Goal: Information Seeking & Learning: Learn about a topic

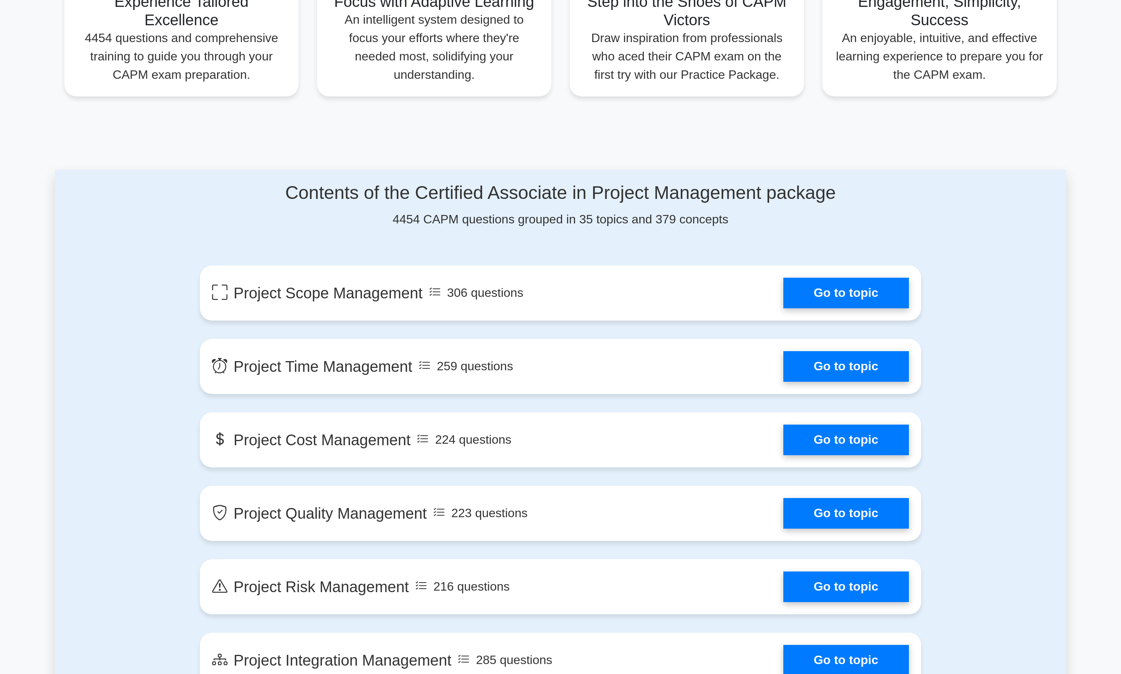
scroll to position [389, 0]
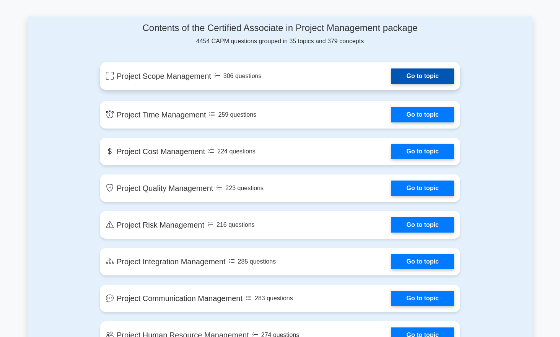
click at [406, 71] on link "Go to topic" at bounding box center [423, 76] width 63 height 15
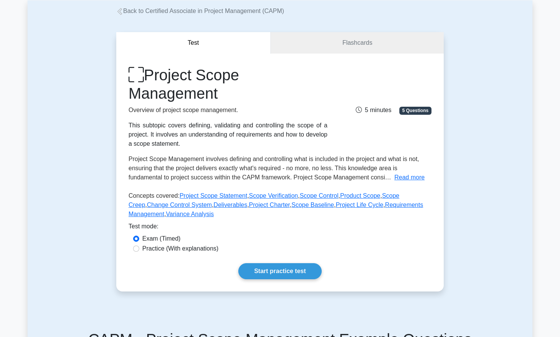
scroll to position [53, 0]
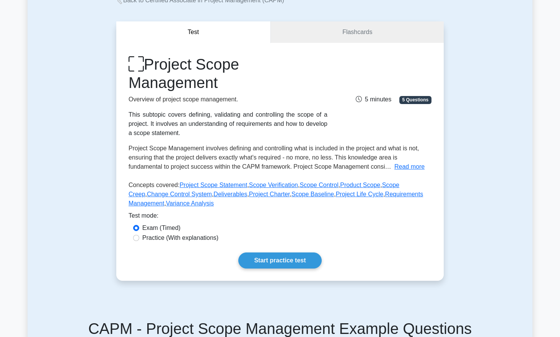
click at [199, 238] on label "Practice (With explanations)" at bounding box center [180, 237] width 76 height 9
click at [139, 238] on input "Practice (With explanations)" at bounding box center [136, 238] width 6 height 6
radio input "true"
click at [285, 259] on link "Start practice test" at bounding box center [279, 261] width 83 height 16
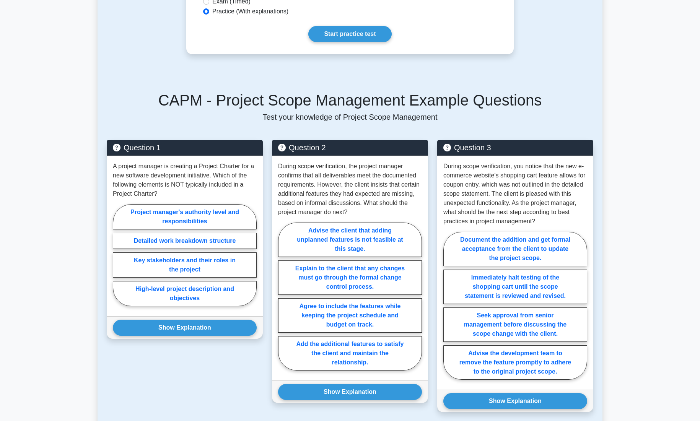
scroll to position [283, 0]
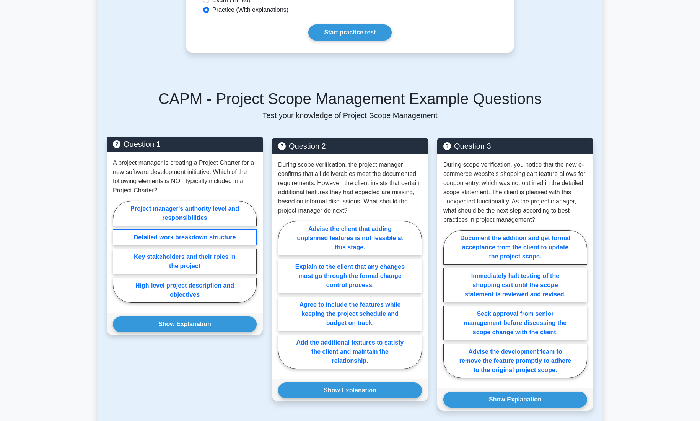
click at [173, 236] on label "Detailed work breakdown structure" at bounding box center [185, 238] width 144 height 16
click at [118, 252] on input "Detailed work breakdown structure" at bounding box center [115, 254] width 5 height 5
radio input "true"
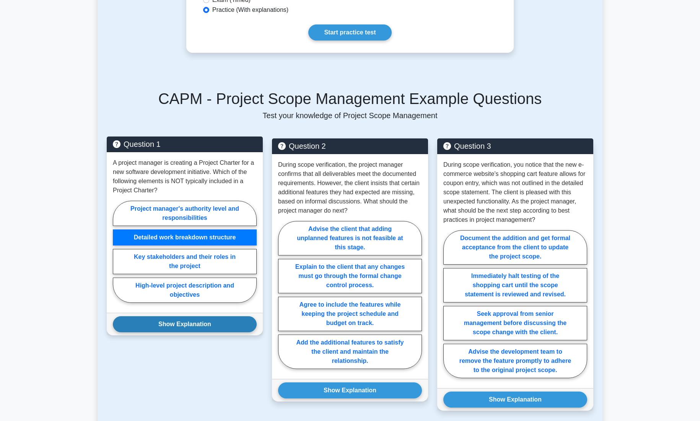
click at [187, 318] on button "Show Explanation" at bounding box center [185, 325] width 144 height 16
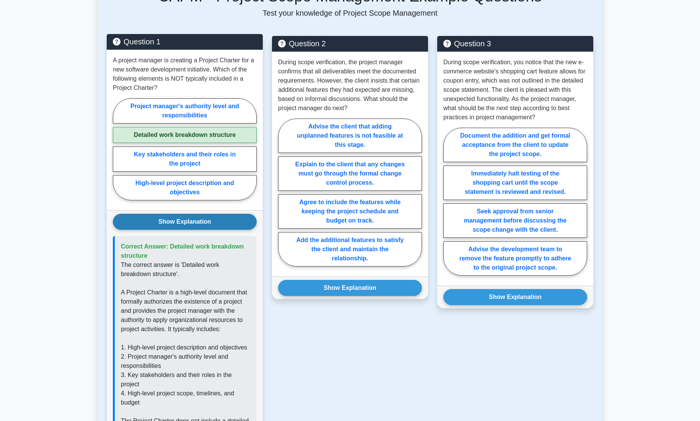
scroll to position [380, 0]
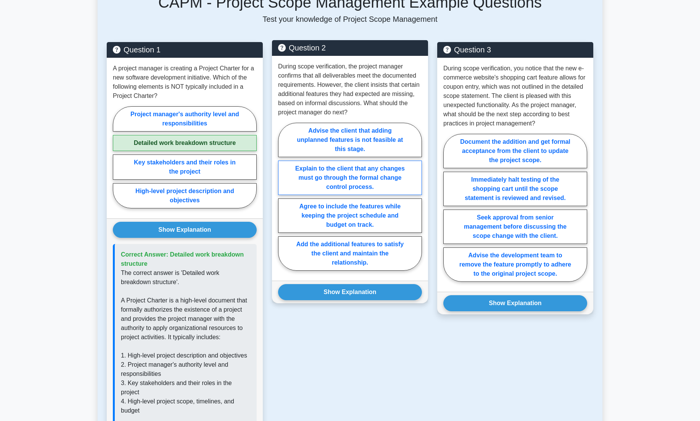
click at [364, 179] on label "Explain to the client that any changes must go through the formal change contro…" at bounding box center [350, 178] width 144 height 34
click at [283, 197] on input "Explain to the client that any changes must go through the formal change contro…" at bounding box center [280, 199] width 5 height 5
radio input "true"
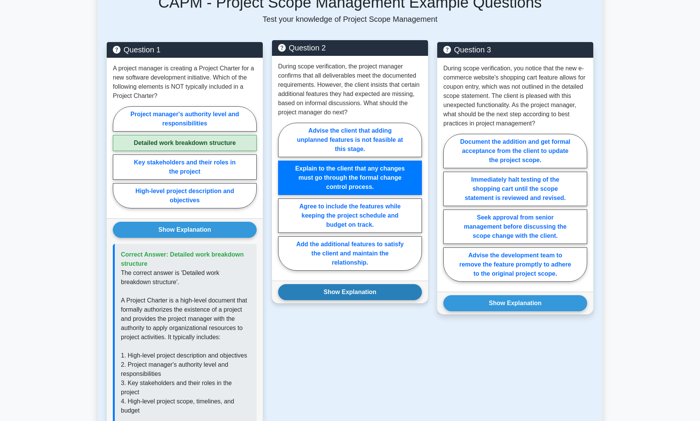
click at [362, 289] on button "Show Explanation" at bounding box center [350, 292] width 144 height 16
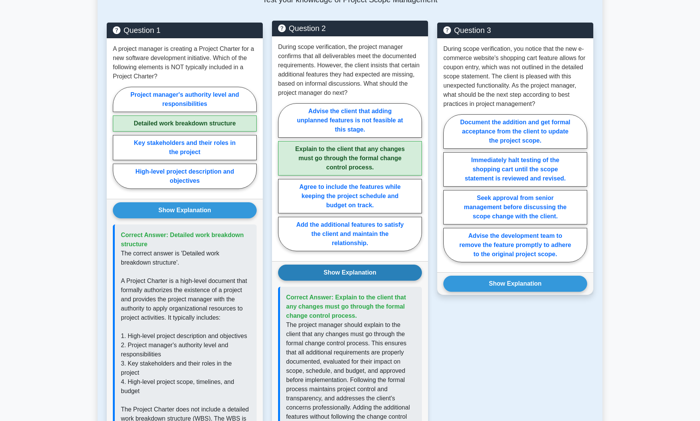
scroll to position [398, 0]
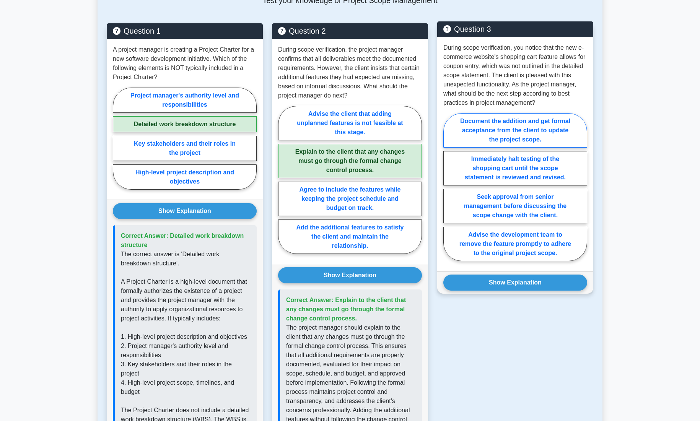
click at [521, 127] on label "Document the addition and get formal acceptance from the client to update the p…" at bounding box center [516, 130] width 144 height 34
click at [449, 187] on input "Document the addition and get formal acceptance from the client to update the p…" at bounding box center [446, 189] width 5 height 5
radio input "true"
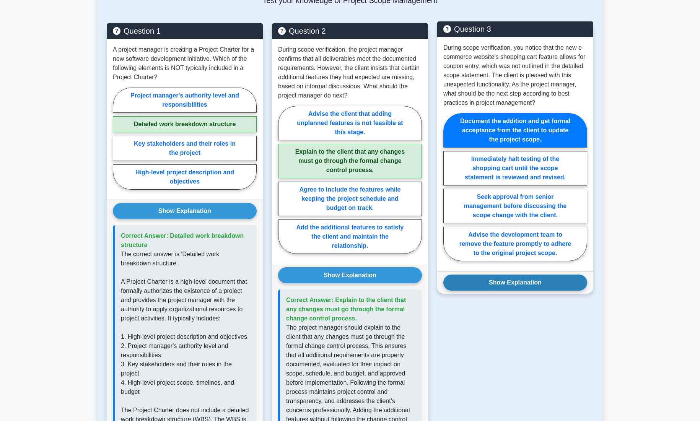
click at [522, 281] on button "Show Explanation" at bounding box center [516, 283] width 144 height 16
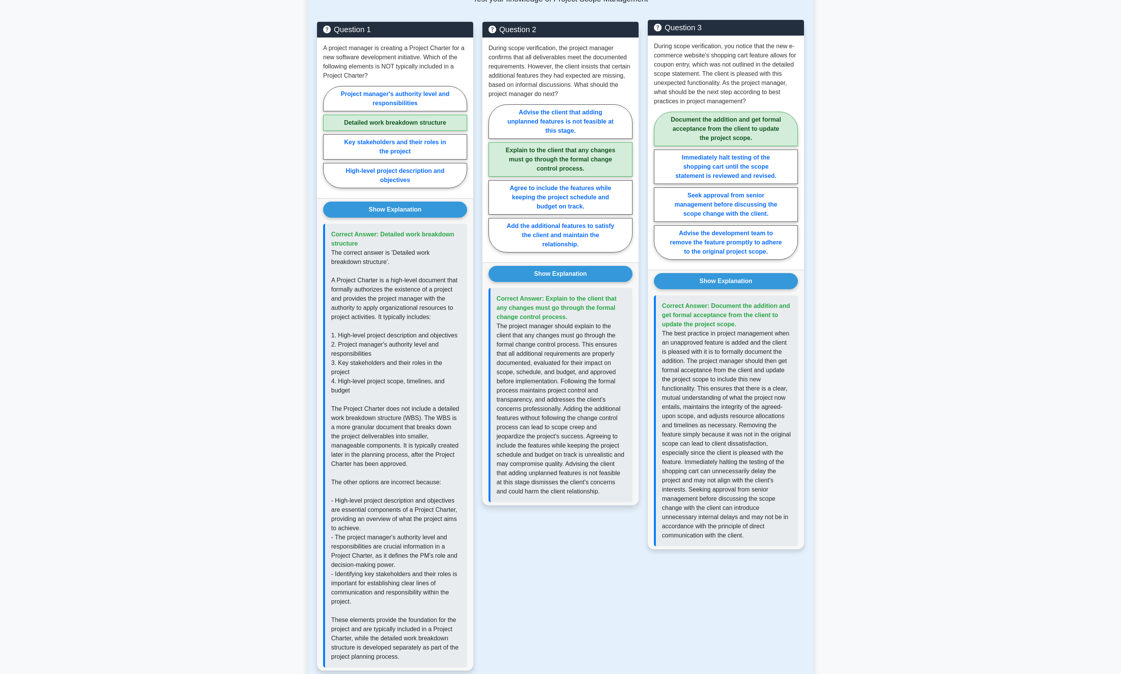
scroll to position [419, 0]
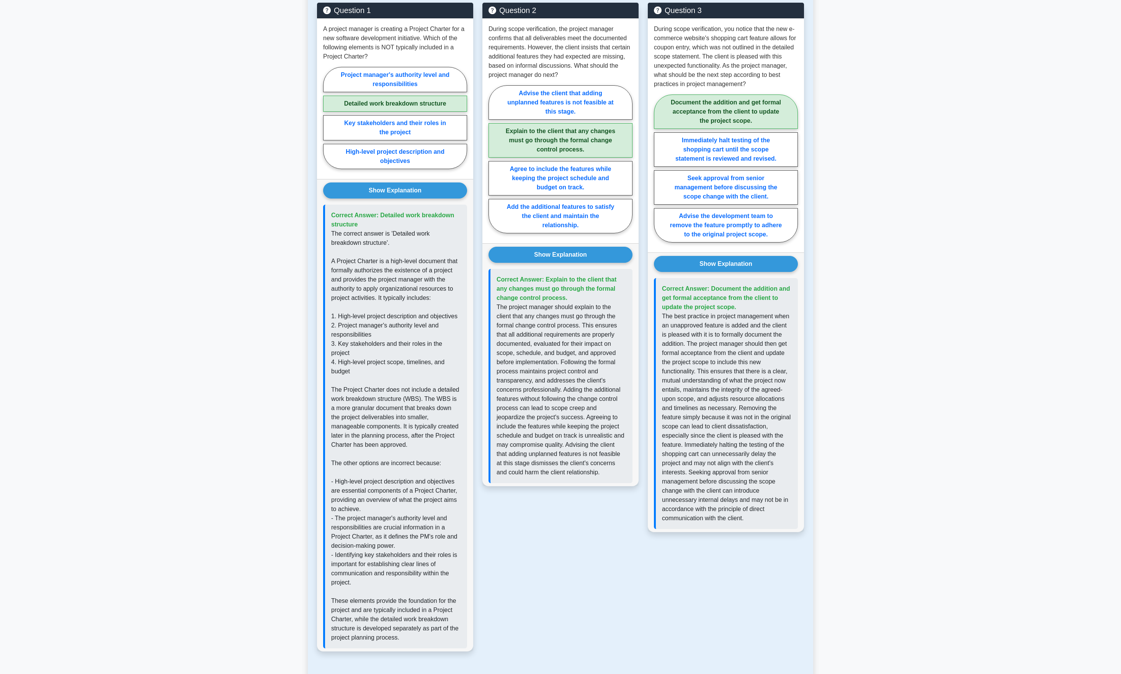
click at [560, 260] on main "Back to Certified Associate in Project Management (CAPM) Test Flashcards Projec…" at bounding box center [560, 294] width 1121 height 1378
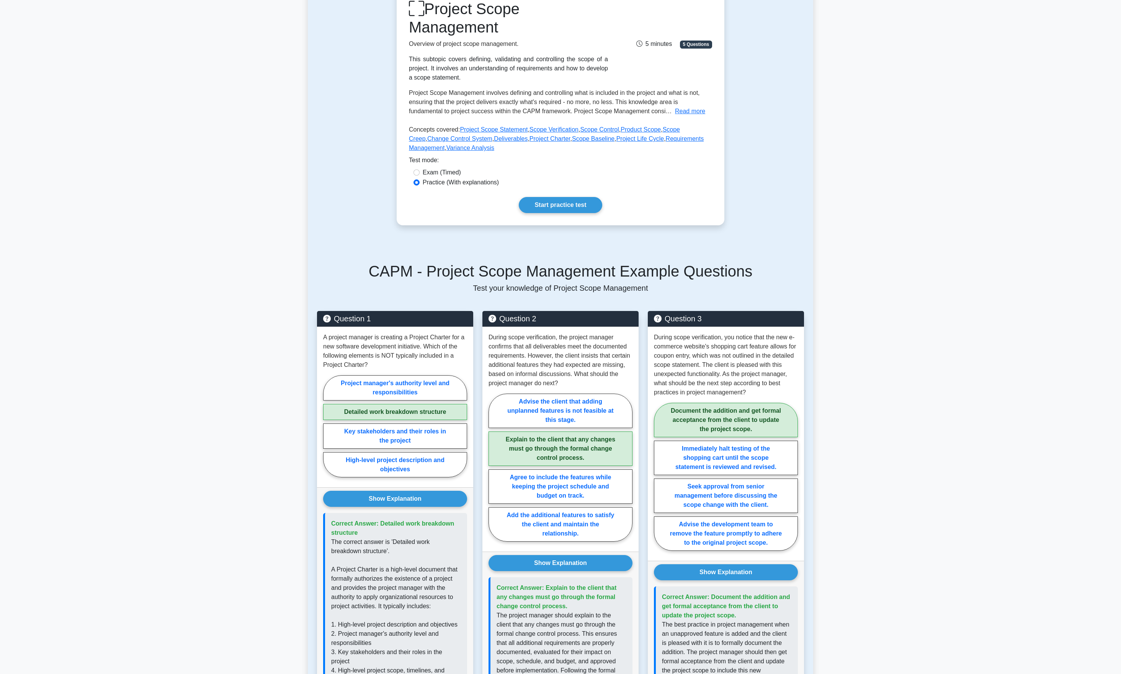
scroll to position [0, 0]
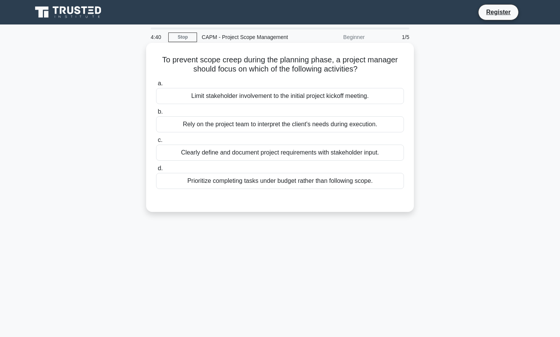
click at [270, 153] on div "Clearly define and document project requirements with stakeholder input." at bounding box center [280, 153] width 248 height 16
click at [156, 143] on input "c. Clearly define and document project requirements with stakeholder input." at bounding box center [156, 140] width 0 height 5
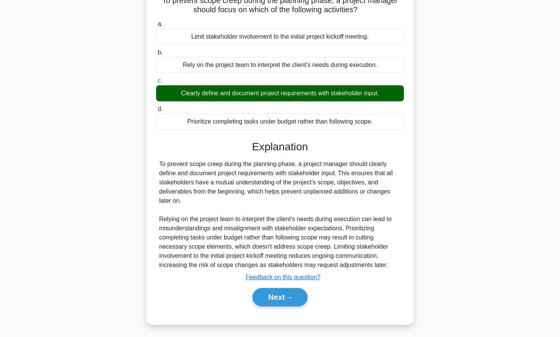
scroll to position [74, 0]
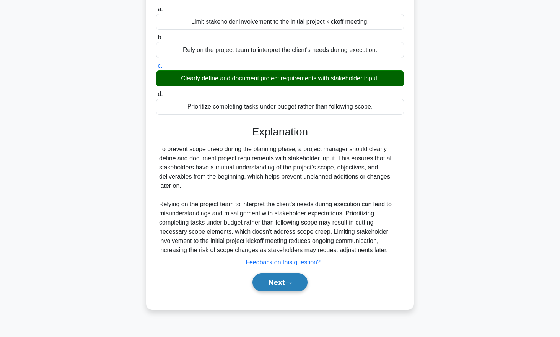
click at [278, 283] on button "Next" at bounding box center [280, 282] width 55 height 18
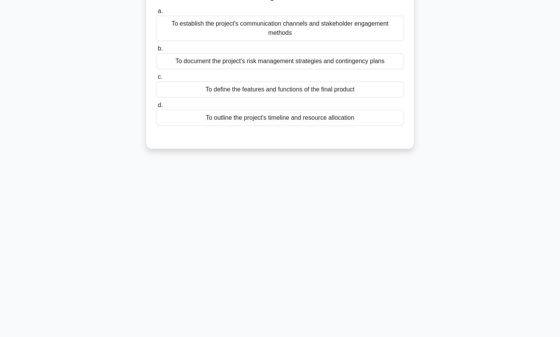
scroll to position [0, 0]
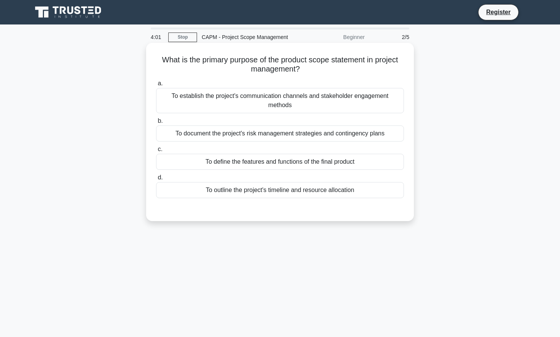
click at [317, 165] on div "To define the features and functions of the final product" at bounding box center [280, 162] width 248 height 16
click at [156, 152] on input "c. To define the features and functions of the final product" at bounding box center [156, 149] width 0 height 5
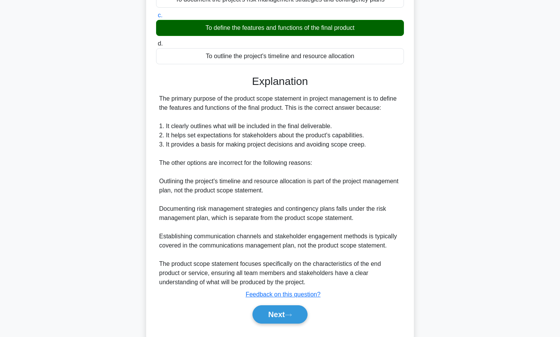
scroll to position [153, 0]
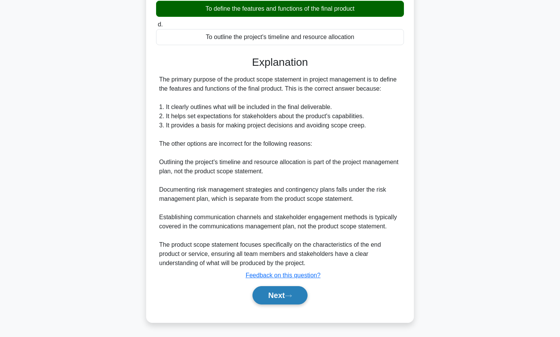
click at [280, 296] on button "Next" at bounding box center [280, 295] width 55 height 18
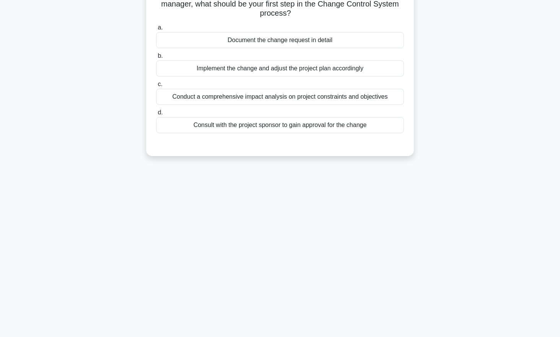
scroll to position [0, 0]
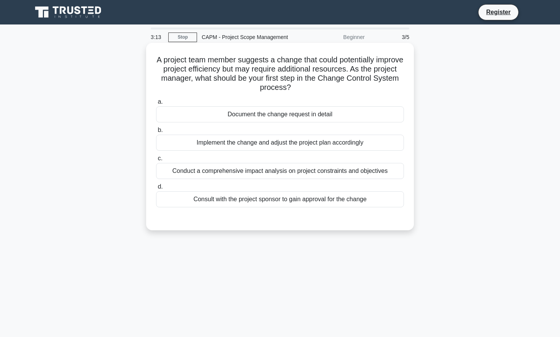
click at [310, 175] on div "Conduct a comprehensive impact analysis on project constraints and objectives" at bounding box center [280, 171] width 248 height 16
click at [156, 161] on input "c. Conduct a comprehensive impact analysis on project constraints and objectives" at bounding box center [156, 158] width 0 height 5
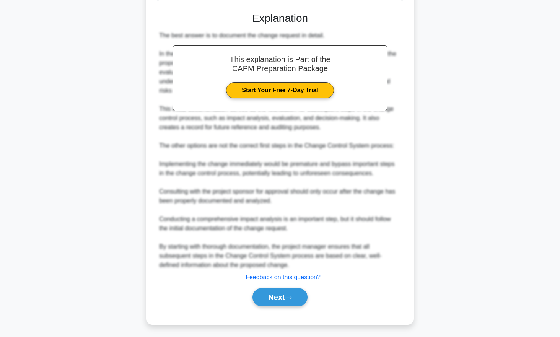
scroll to position [209, 0]
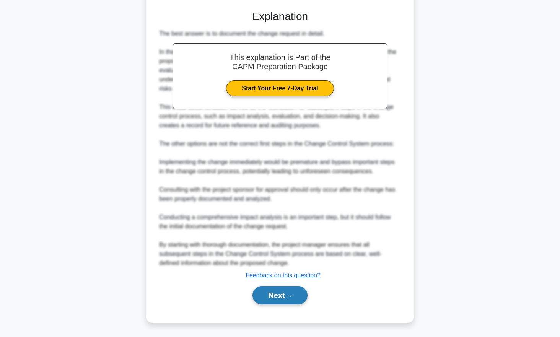
click at [284, 293] on button "Next" at bounding box center [280, 295] width 55 height 18
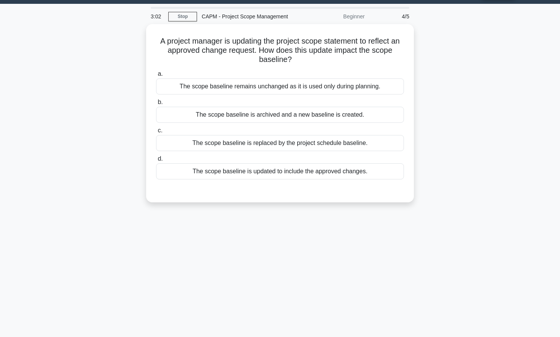
scroll to position [0, 0]
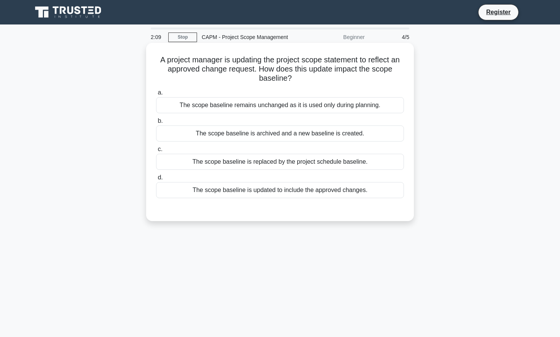
click at [306, 135] on div "The scope baseline is archived and a new baseline is created." at bounding box center [280, 134] width 248 height 16
click at [156, 124] on input "b. The scope baseline is archived and a new baseline is created." at bounding box center [156, 121] width 0 height 5
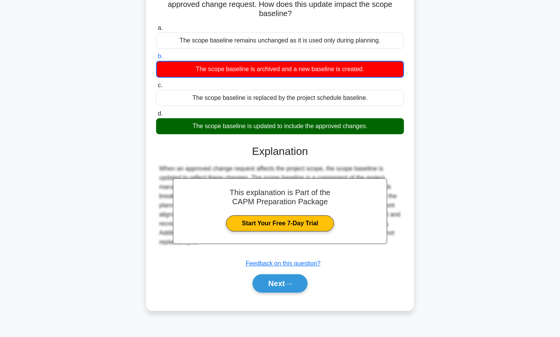
scroll to position [76, 0]
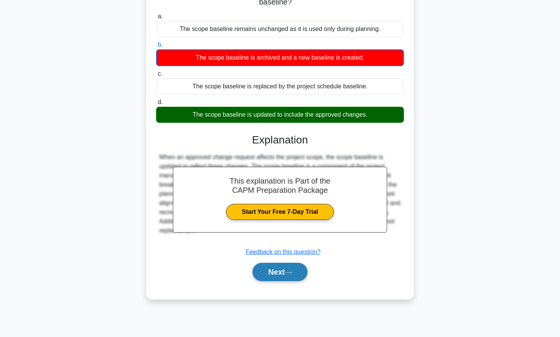
click at [287, 274] on button "Next" at bounding box center [280, 272] width 55 height 18
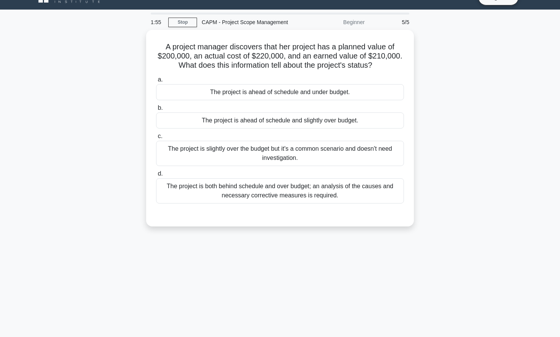
scroll to position [0, 0]
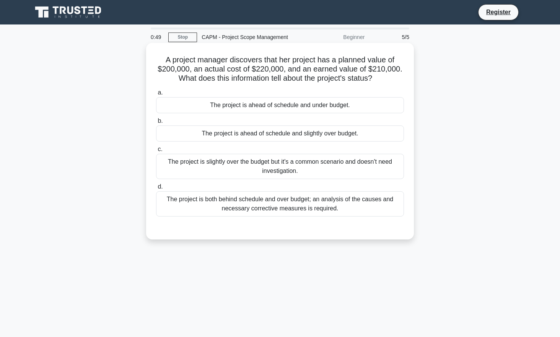
click at [318, 203] on div "The project is both behind schedule and over budget; an analysis of the causes …" at bounding box center [280, 203] width 248 height 25
click at [156, 189] on input "d. The project is both behind schedule and over budget; an analysis of the caus…" at bounding box center [156, 186] width 0 height 5
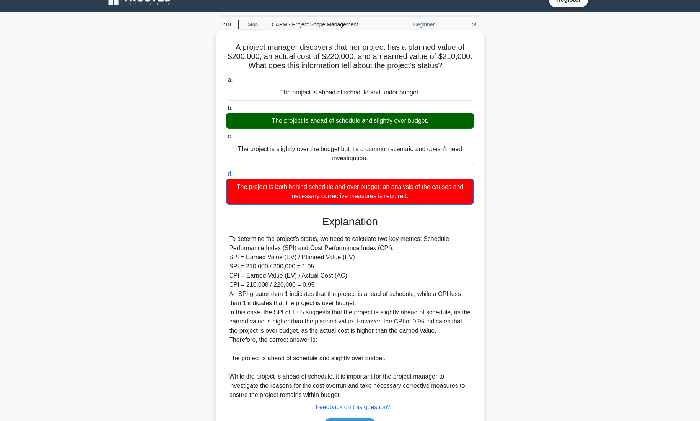
scroll to position [33, 0]
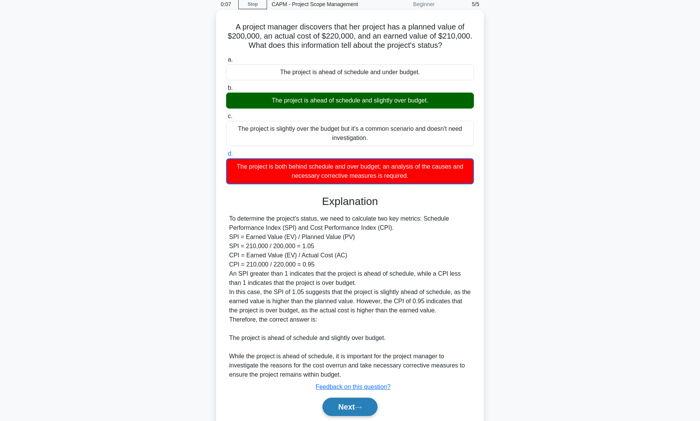
click at [353, 337] on button "Next" at bounding box center [350, 407] width 55 height 18
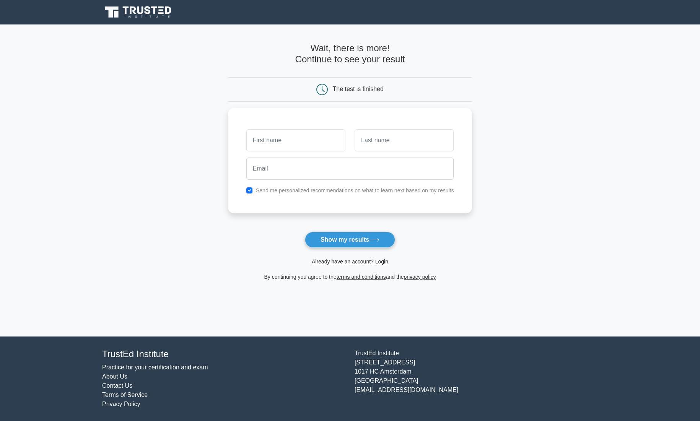
click at [150, 13] on icon at bounding box center [138, 12] width 73 height 15
